Goal: Find specific page/section: Find specific page/section

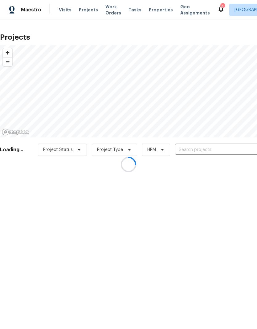
click at [222, 146] on div at bounding box center [128, 164] width 257 height 329
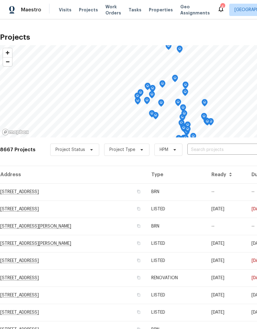
click at [222, 145] on input "text" at bounding box center [222, 150] width 70 height 10
type input "36034"
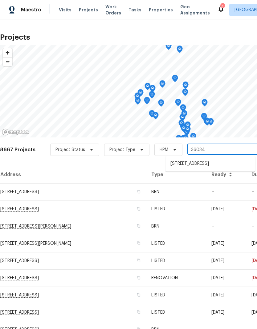
click at [224, 165] on li "[STREET_ADDRESS]" at bounding box center [209, 164] width 89 height 10
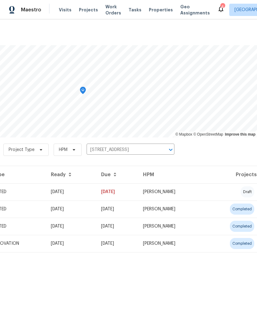
scroll to position [0, 91]
click at [216, 189] on td "draft" at bounding box center [230, 191] width 51 height 17
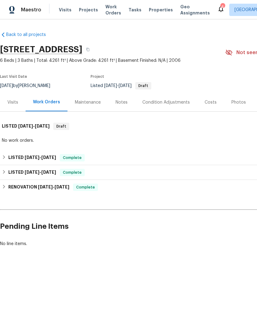
click at [120, 105] on div "Notes" at bounding box center [121, 102] width 12 height 6
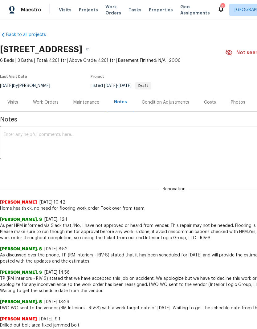
click at [48, 98] on div "Work Orders" at bounding box center [46, 102] width 40 height 18
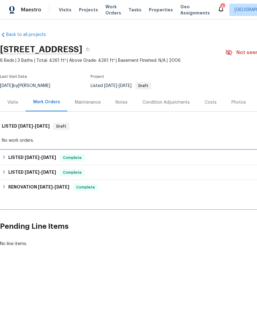
click at [27, 154] on h6 "LISTED [DATE] - [DATE]" at bounding box center [32, 157] width 48 height 7
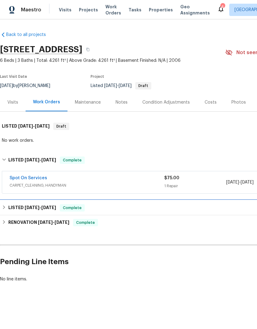
click at [23, 203] on div "LISTED [DATE] - [DATE] Complete" at bounding box center [174, 208] width 348 height 15
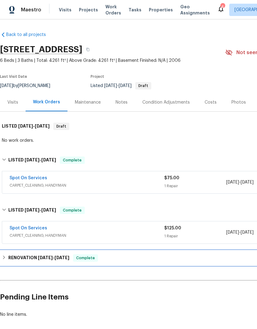
click at [24, 256] on h6 "RENOVATION [DATE] - [DATE]" at bounding box center [38, 257] width 61 height 7
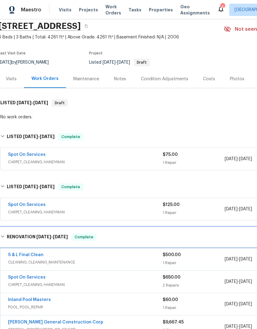
scroll to position [8, 0]
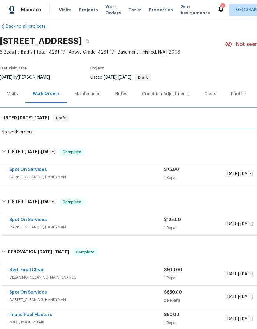
click at [16, 128] on div "LISTED [DATE] - [DATE] Draft" at bounding box center [174, 118] width 348 height 20
click at [23, 118] on span "[DATE]" at bounding box center [25, 118] width 15 height 4
click at [68, 117] on span "Draft" at bounding box center [61, 118] width 15 height 6
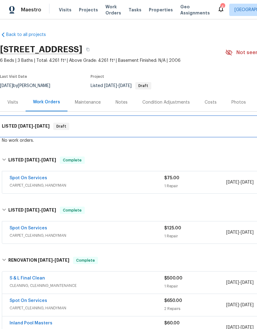
scroll to position [0, 0]
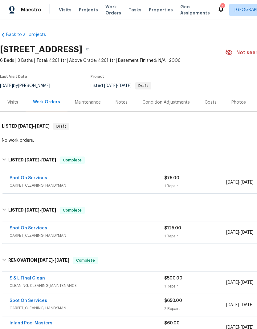
click at [93, 7] on span "Projects" at bounding box center [88, 10] width 19 height 6
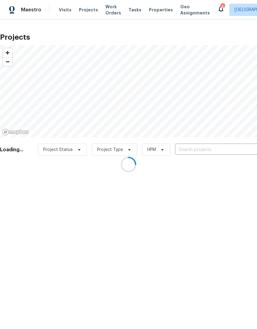
click at [215, 147] on div at bounding box center [128, 164] width 257 height 329
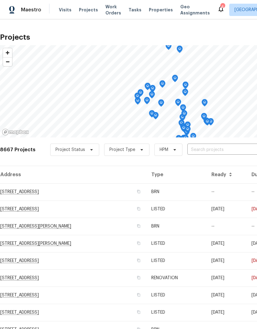
click at [227, 153] on input "text" at bounding box center [222, 150] width 70 height 10
type input "27117"
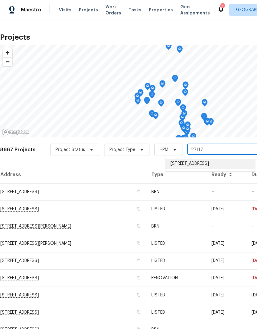
click at [224, 165] on li "[STREET_ADDRESS]" at bounding box center [209, 164] width 89 height 10
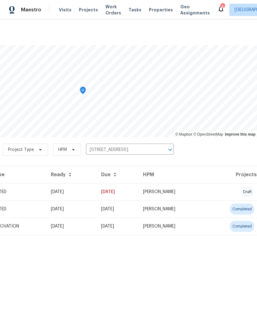
scroll to position [0, 91]
click at [219, 189] on td "draft" at bounding box center [230, 191] width 51 height 17
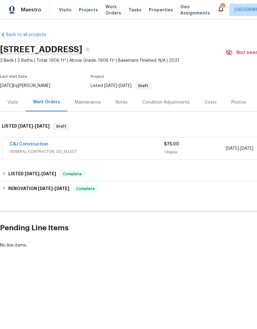
click at [20, 145] on link "C&J Construction" at bounding box center [29, 144] width 39 height 4
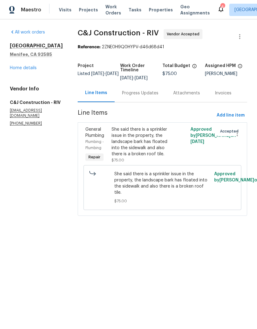
click at [141, 93] on div "Progress Updates" at bounding box center [140, 93] width 36 height 6
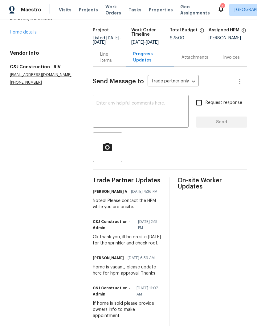
scroll to position [35, 0]
